Goal: Find specific page/section: Find specific page/section

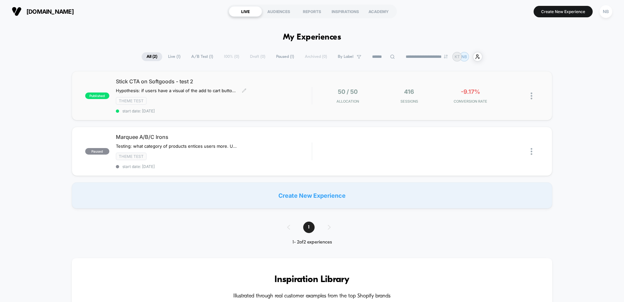
click at [254, 98] on div "Theme Test" at bounding box center [214, 101] width 196 height 8
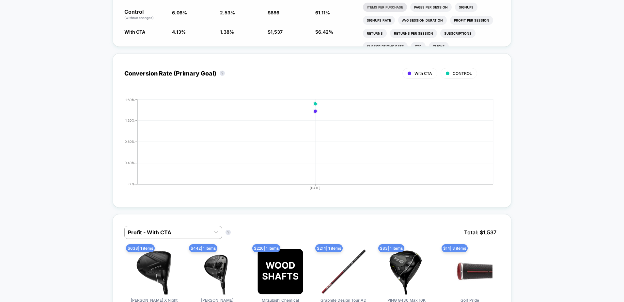
scroll to position [261, 0]
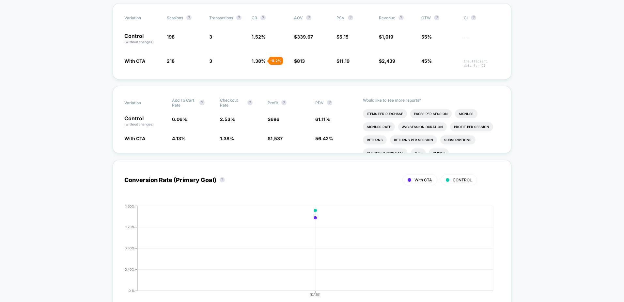
scroll to position [33, 0]
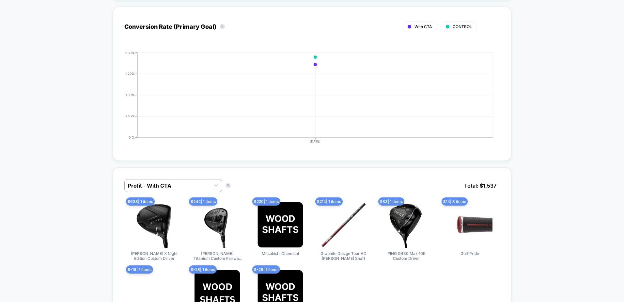
scroll to position [326, 0]
